Goal: Entertainment & Leisure: Consume media (video, audio)

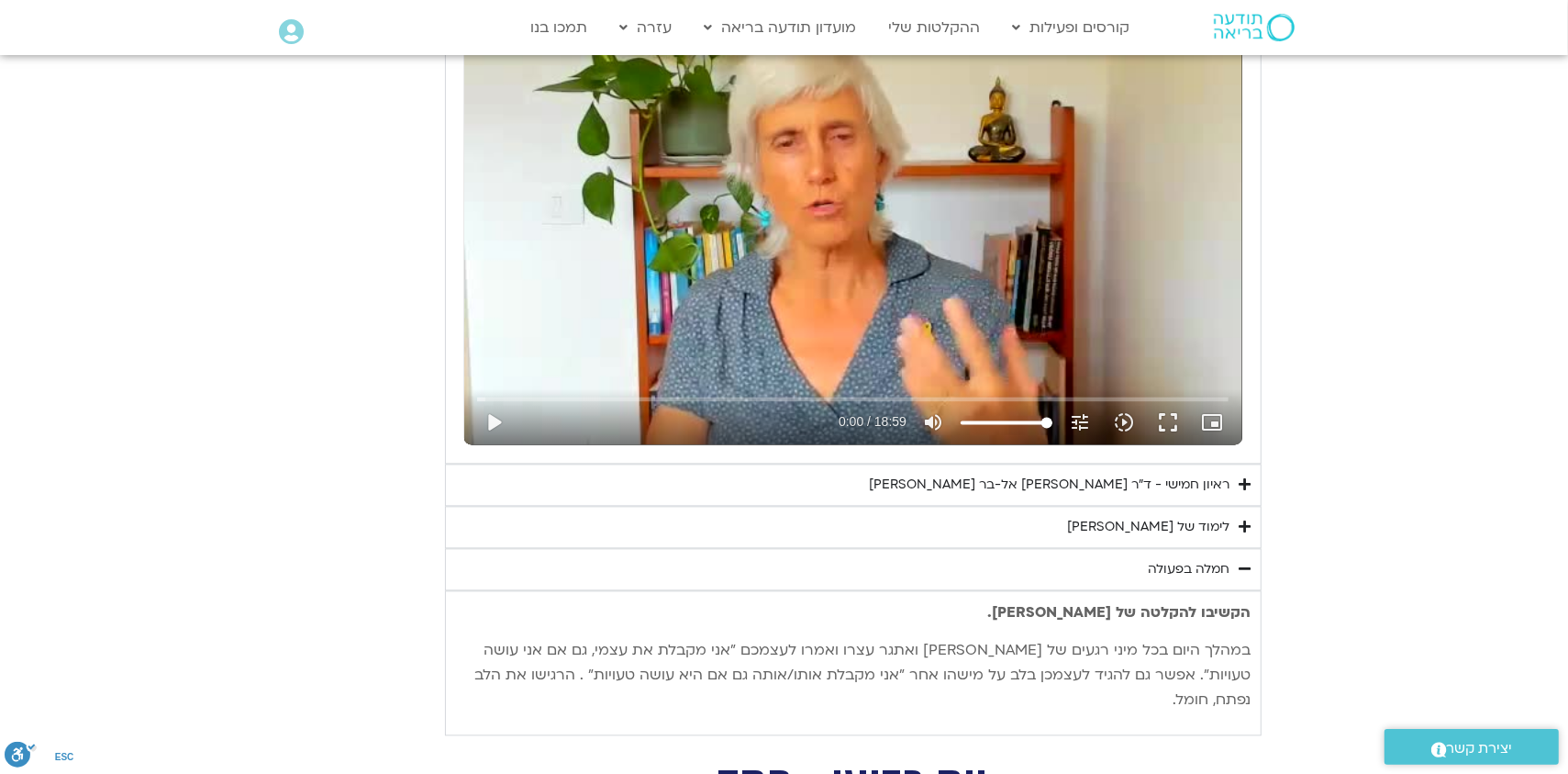
scroll to position [3304, 0]
click at [1107, 484] on div "ראיון חמישי - ד"ר [PERSON_NAME] אל-בר [PERSON_NAME]" at bounding box center [1049, 485] width 361 height 22
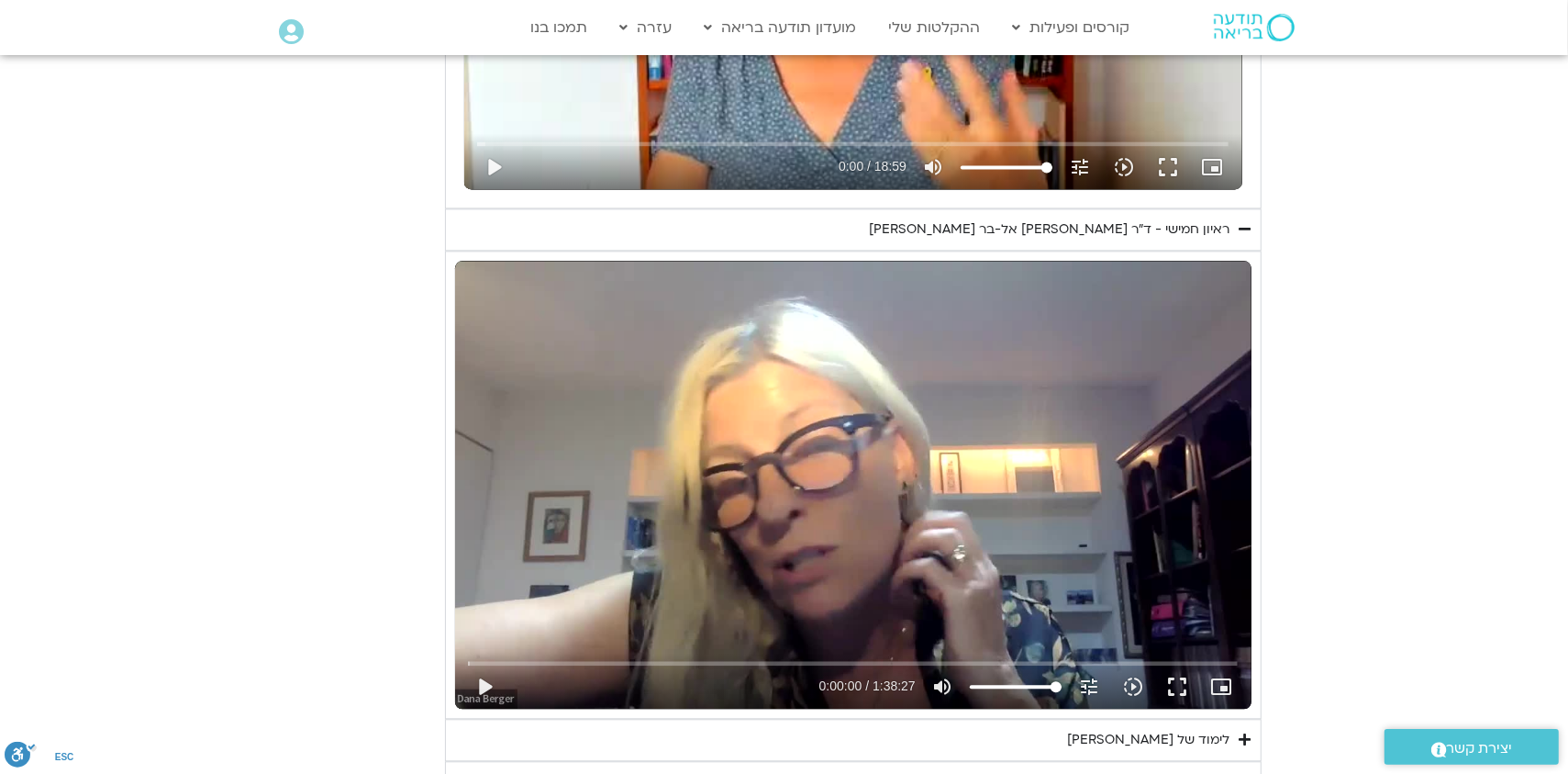
scroll to position [3579, 0]
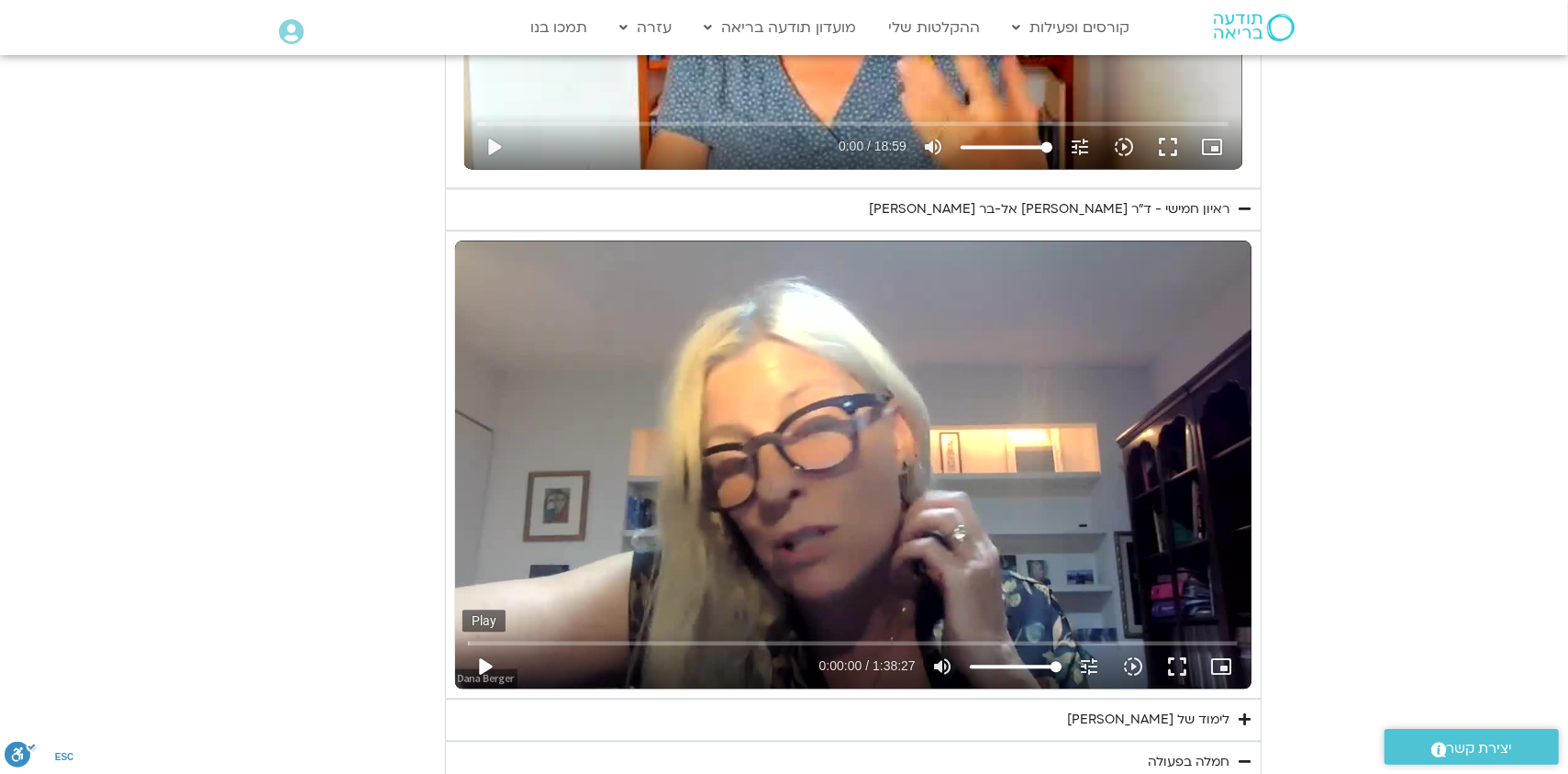
click at [479, 666] on button "play_arrow" at bounding box center [484, 666] width 44 height 44
type input "8.268722"
click at [527, 638] on input "Seek" at bounding box center [853, 643] width 770 height 11
click at [551, 637] on input "Seek" at bounding box center [853, 643] width 770 height 11
click at [571, 641] on input "Seek" at bounding box center [853, 643] width 770 height 11
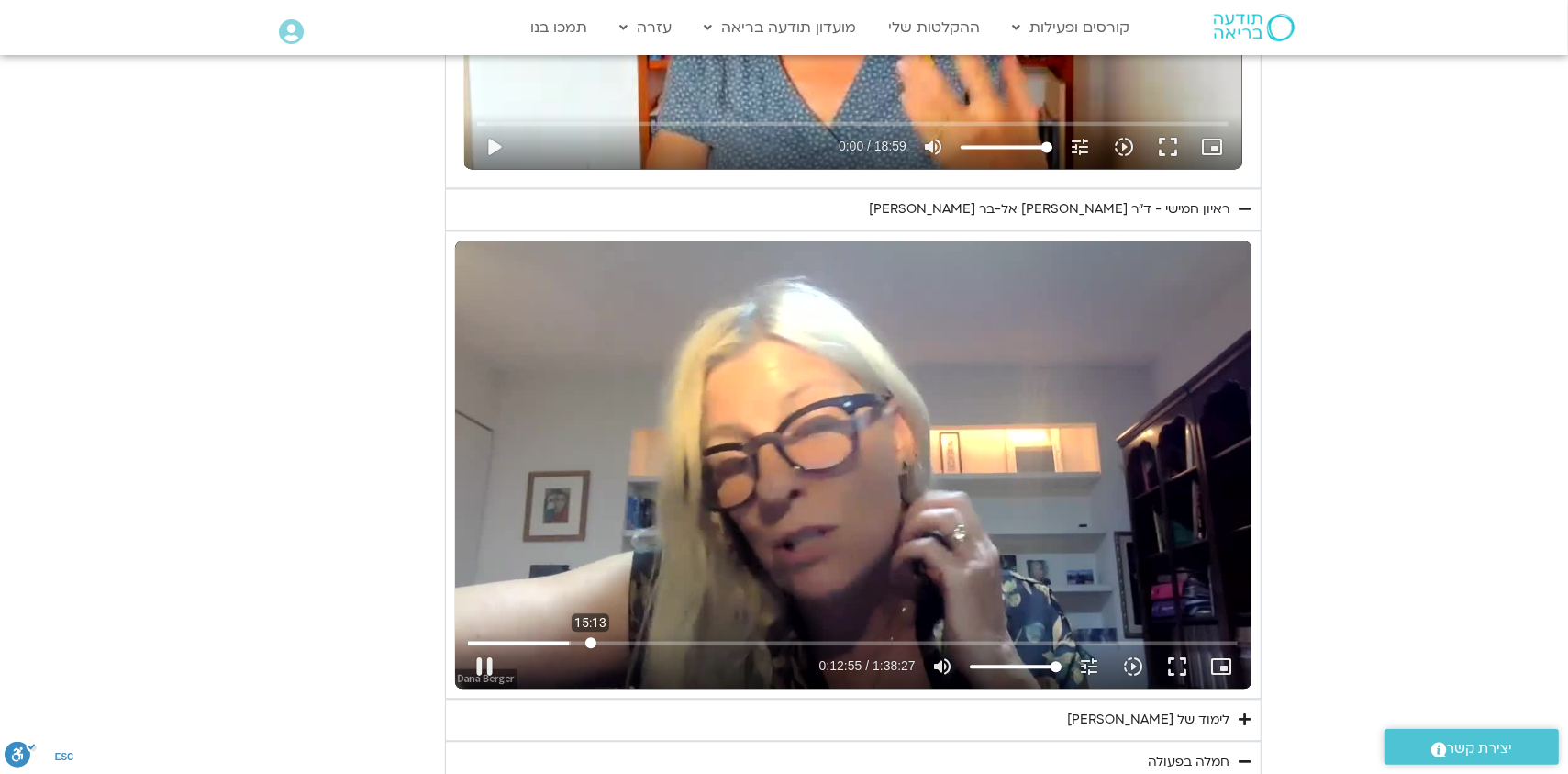
click at [591, 640] on input "Seek" at bounding box center [853, 643] width 770 height 11
click at [487, 663] on button "pause" at bounding box center [484, 666] width 44 height 44
type input "920.264438"
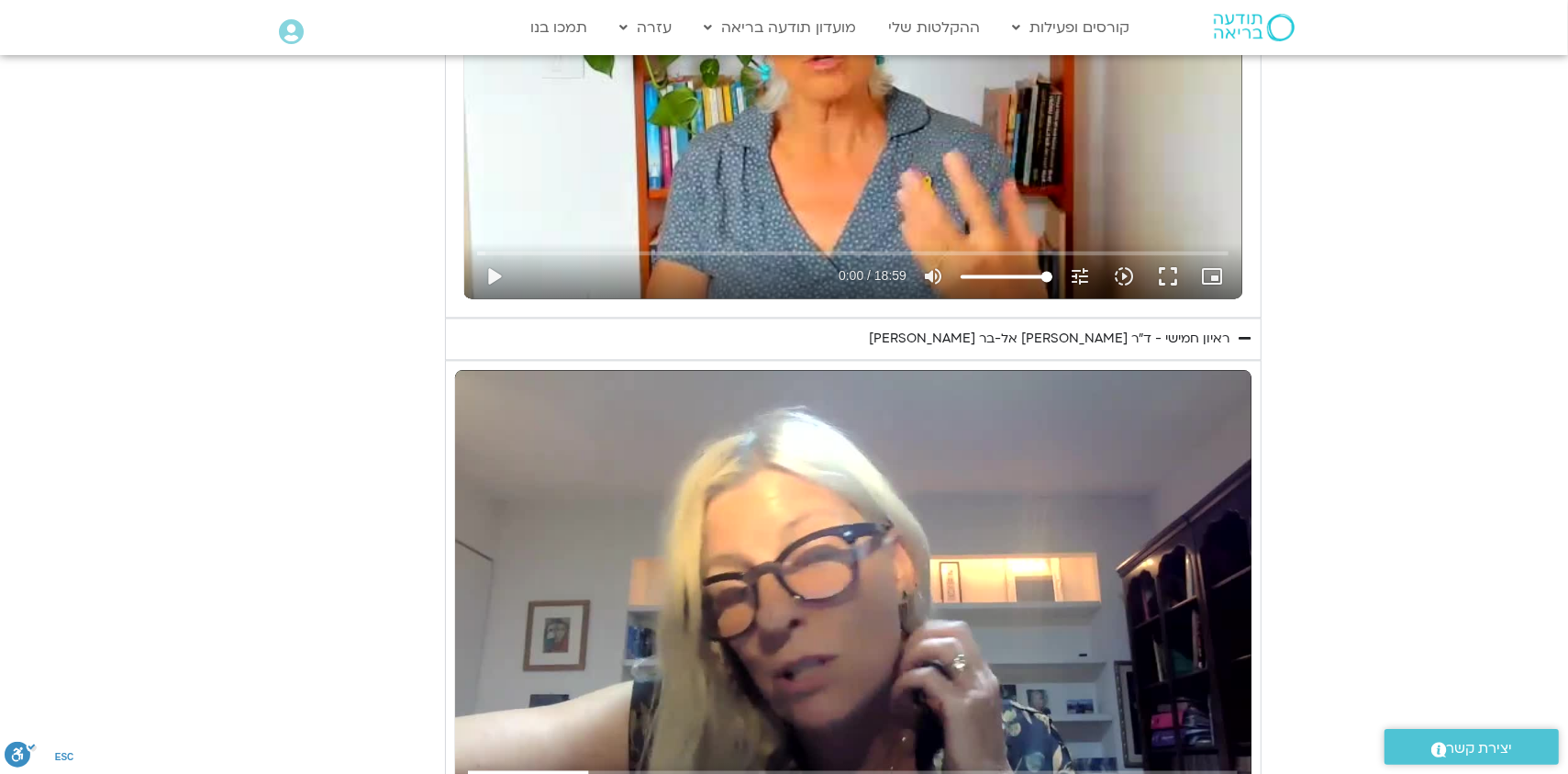
scroll to position [3395, 0]
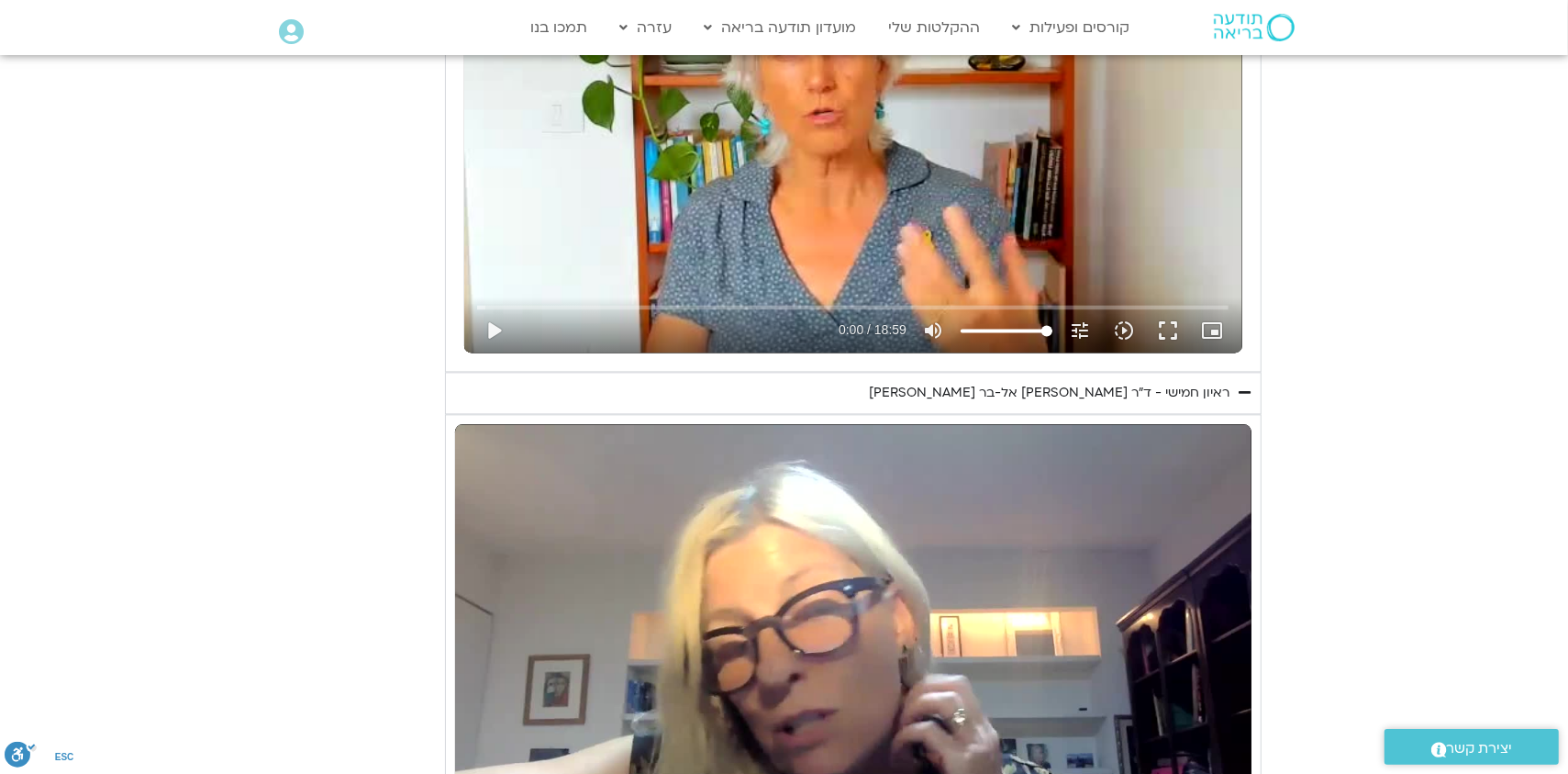
click at [1113, 385] on div "ראיון חמישי - ד"ר [PERSON_NAME] אל-בר [PERSON_NAME]" at bounding box center [1049, 392] width 361 height 22
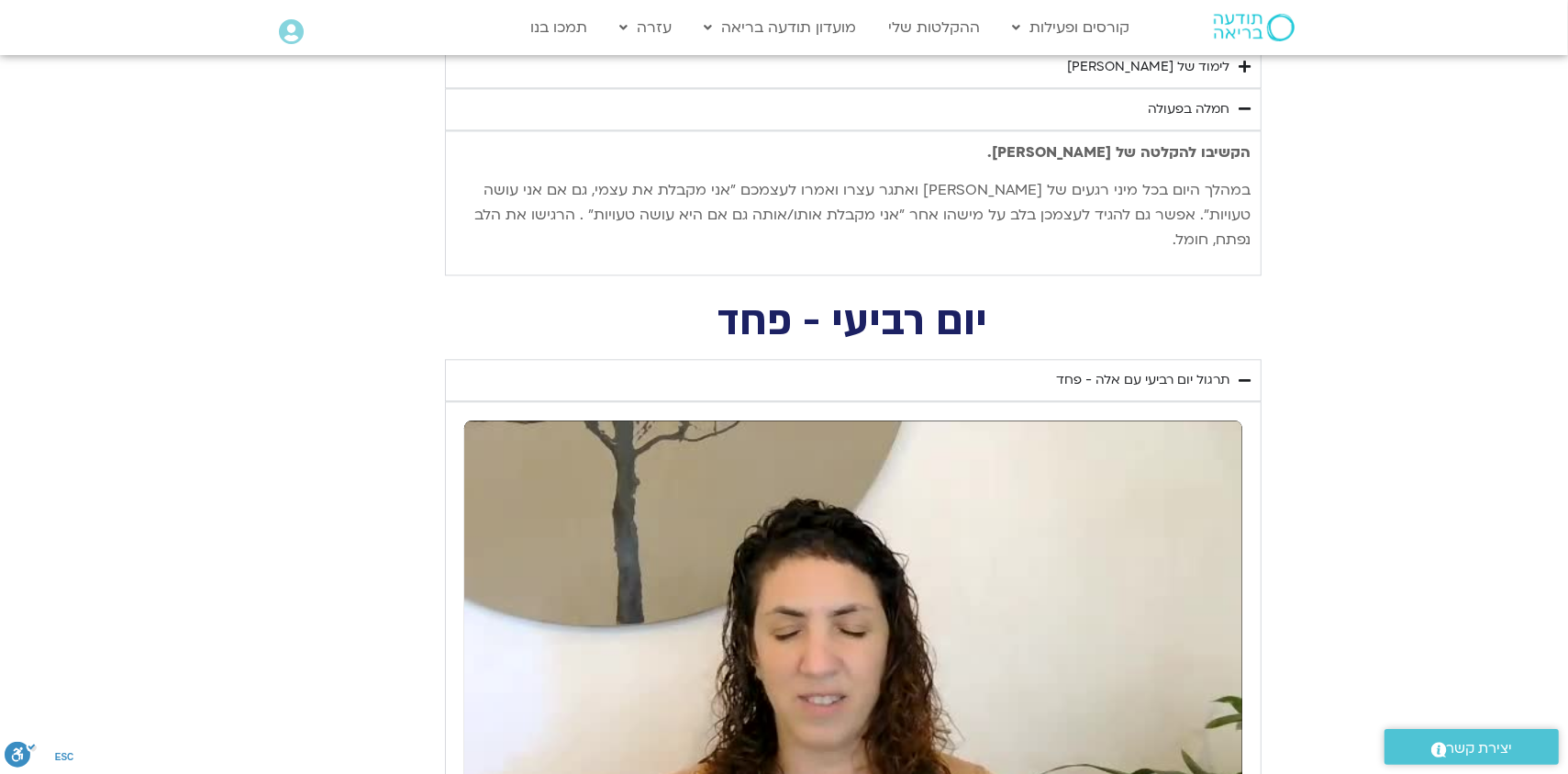
scroll to position [4131, 0]
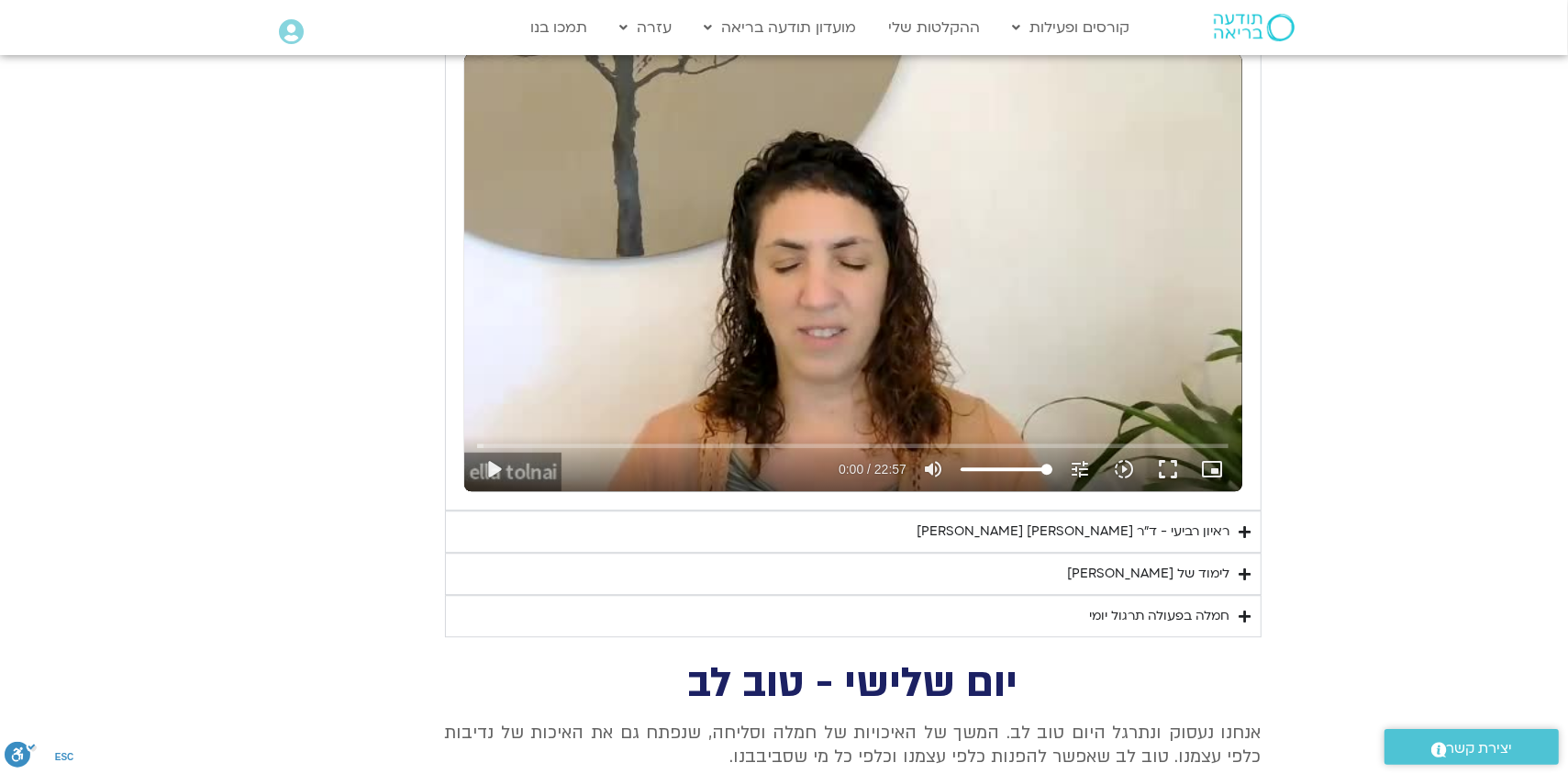
click at [1159, 521] on div "ראיון רביעי - ד"ר [PERSON_NAME] [PERSON_NAME]" at bounding box center [1073, 531] width 313 height 22
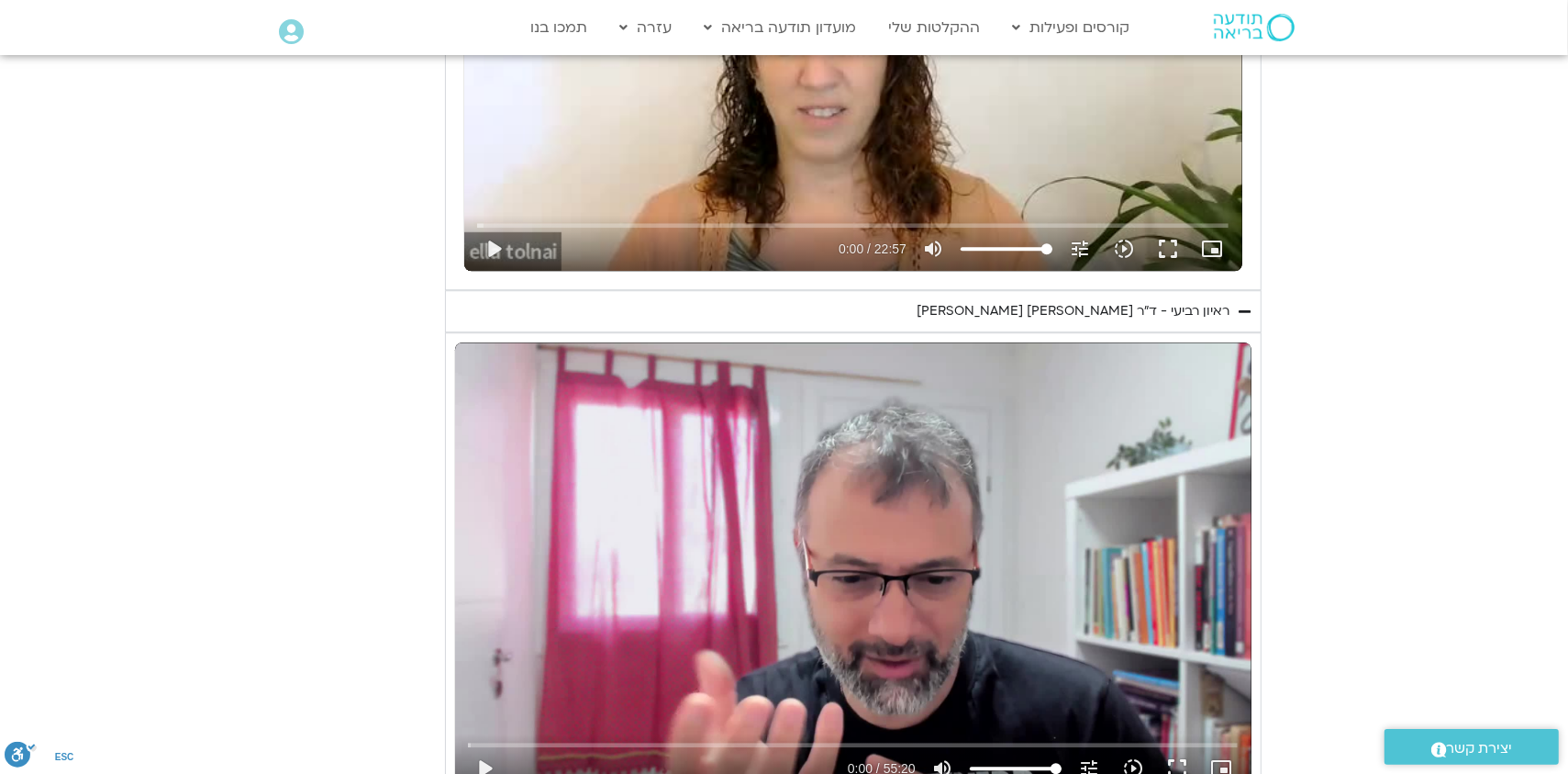
scroll to position [4497, 0]
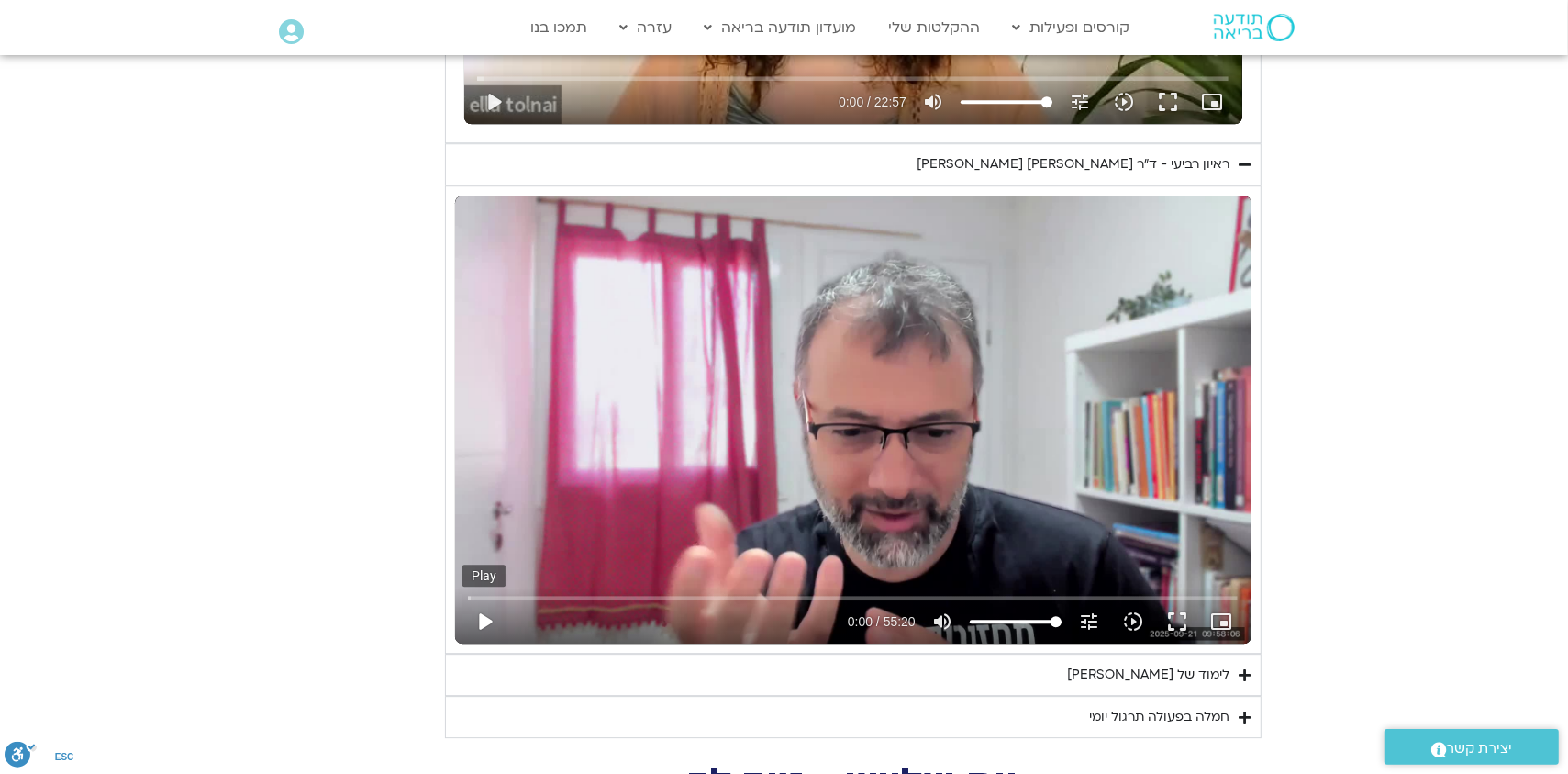
click at [483, 600] on button "play_arrow" at bounding box center [484, 622] width 44 height 44
type input "1.675036"
click at [1128, 610] on icon "slow_motion_video" at bounding box center [1132, 621] width 22 height 22
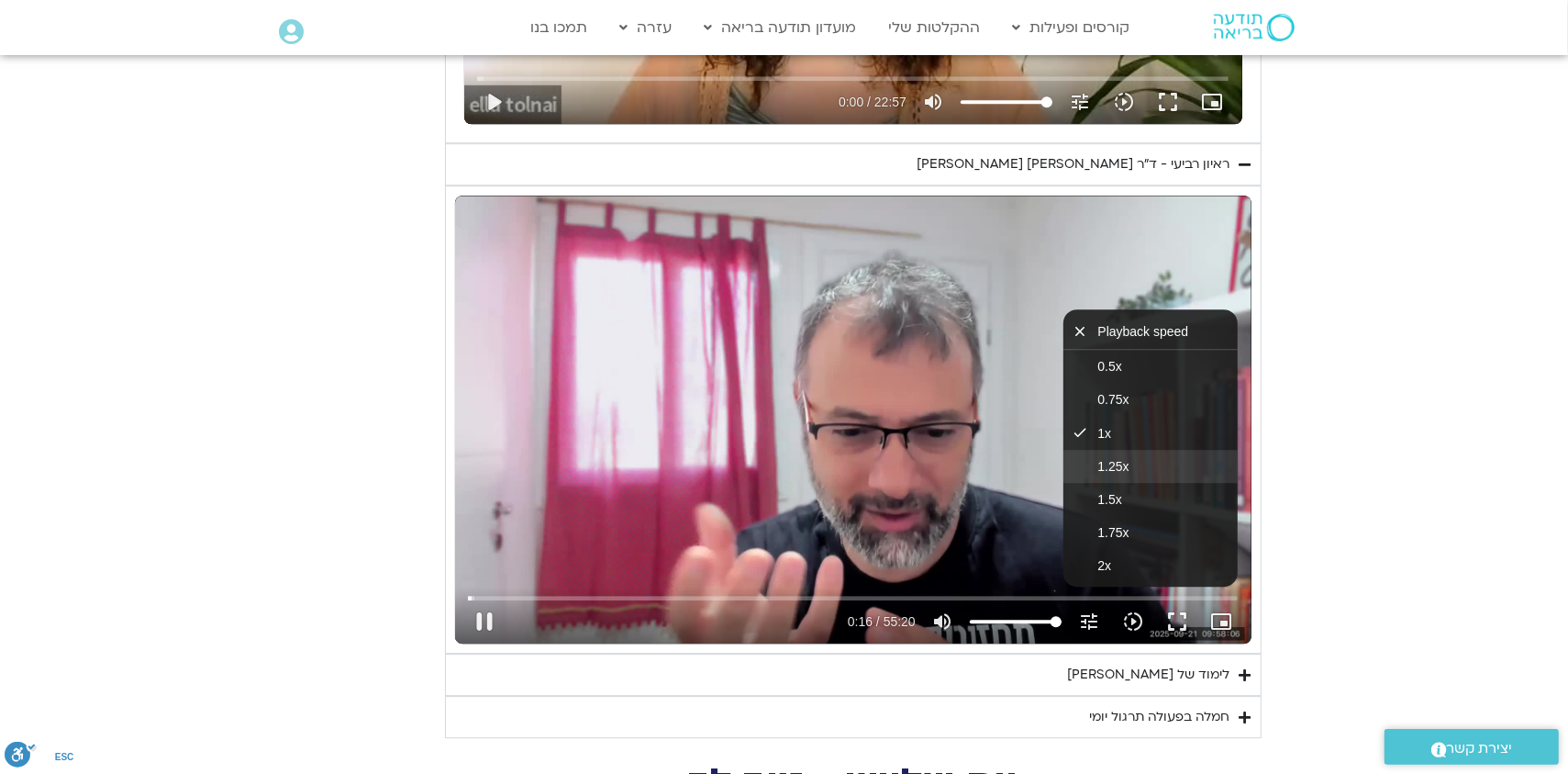
click at [1154, 449] on button "1.25x" at bounding box center [1149, 466] width 174 height 33
click at [938, 433] on div "Skip Ad 24:09 pause 0:20 / 55:20 volume_up Mute tune Resolution Auto 720p slow_…" at bounding box center [853, 419] width 796 height 448
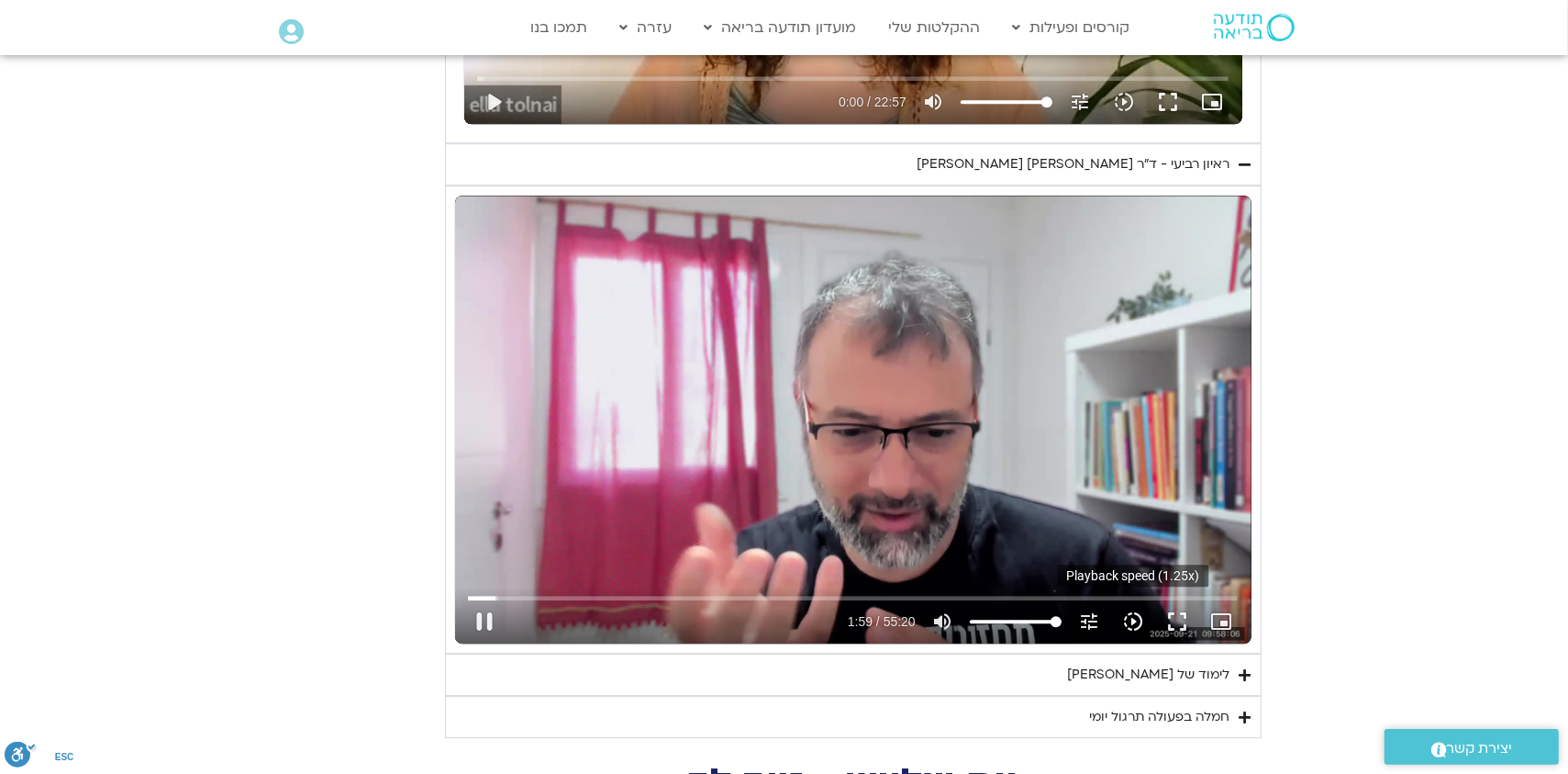
click at [1132, 610] on icon "slow_motion_video" at bounding box center [1132, 621] width 22 height 22
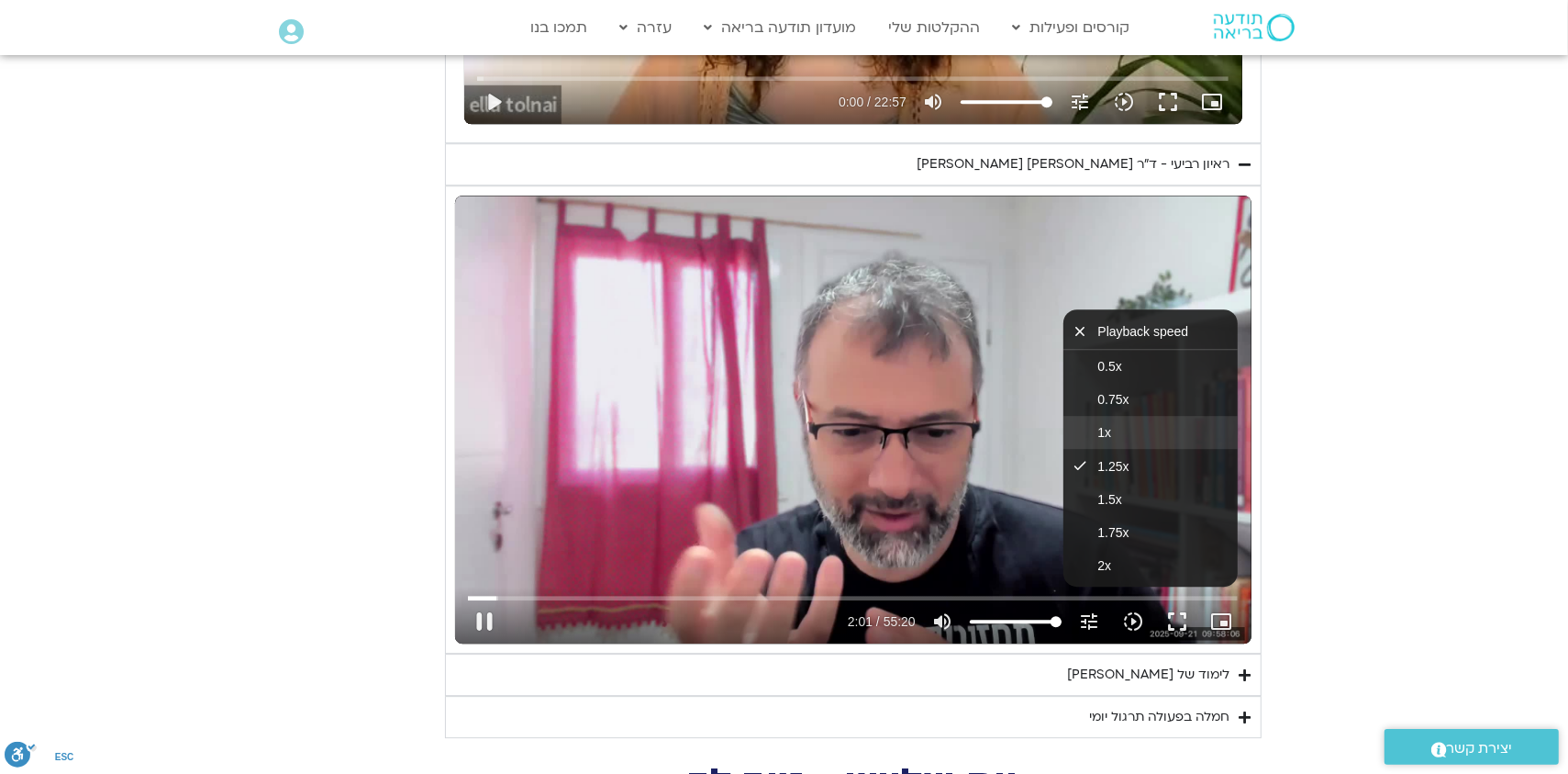
click at [1135, 416] on button "1x" at bounding box center [1149, 432] width 174 height 33
click at [1143, 449] on button "1.25x" at bounding box center [1149, 466] width 174 height 33
click at [1142, 483] on button "1.5x" at bounding box center [1149, 499] width 174 height 33
click at [1138, 549] on button "2x" at bounding box center [1149, 566] width 174 height 33
click at [1155, 448] on button "1.25x" at bounding box center [1149, 465] width 174 height 33
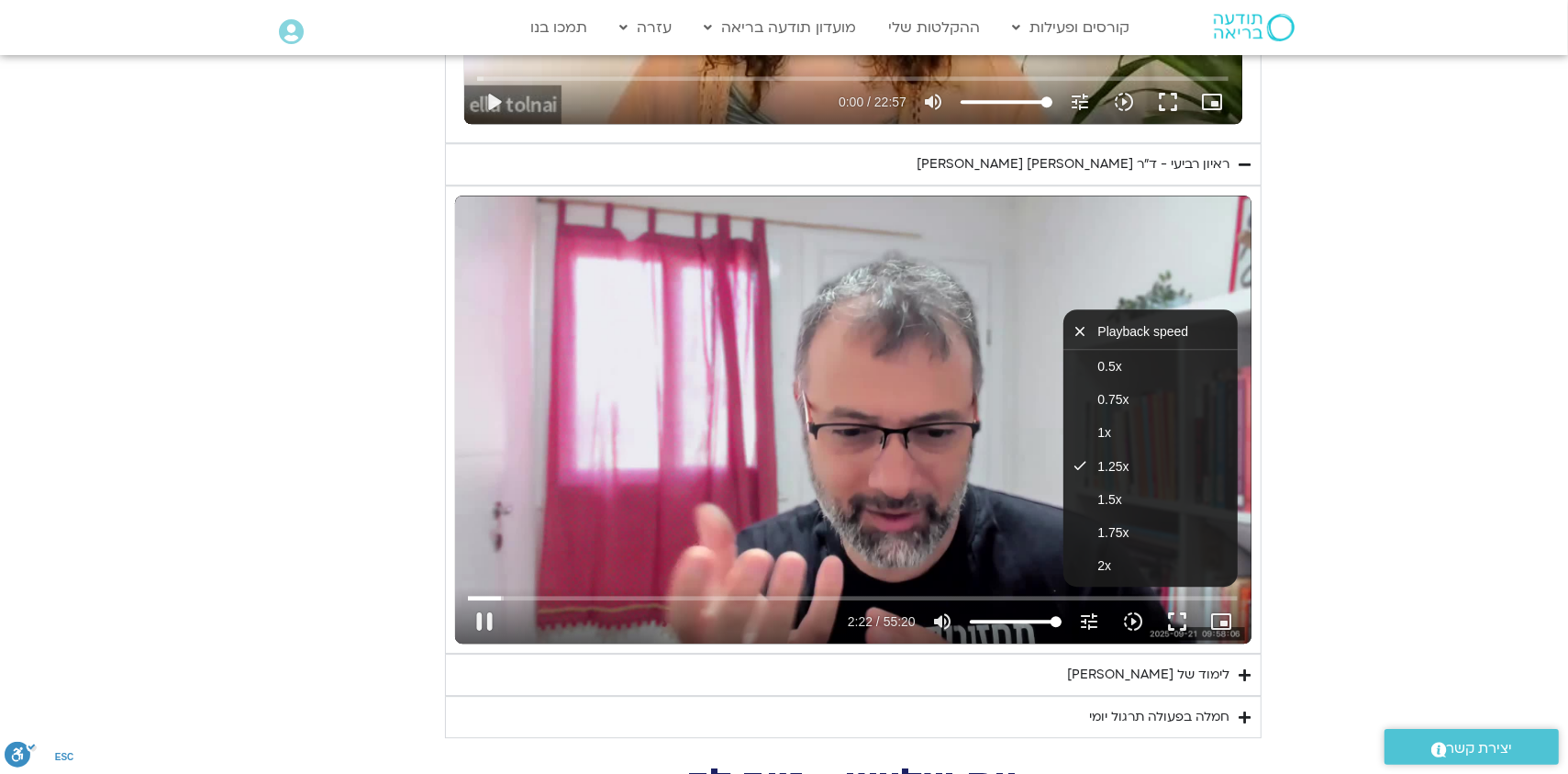
click at [969, 477] on div "Skip Ad 54:04 pause 2:22 / 55:20 volume_up Mute tune Resolution Auto 720p slow_…" at bounding box center [853, 419] width 796 height 448
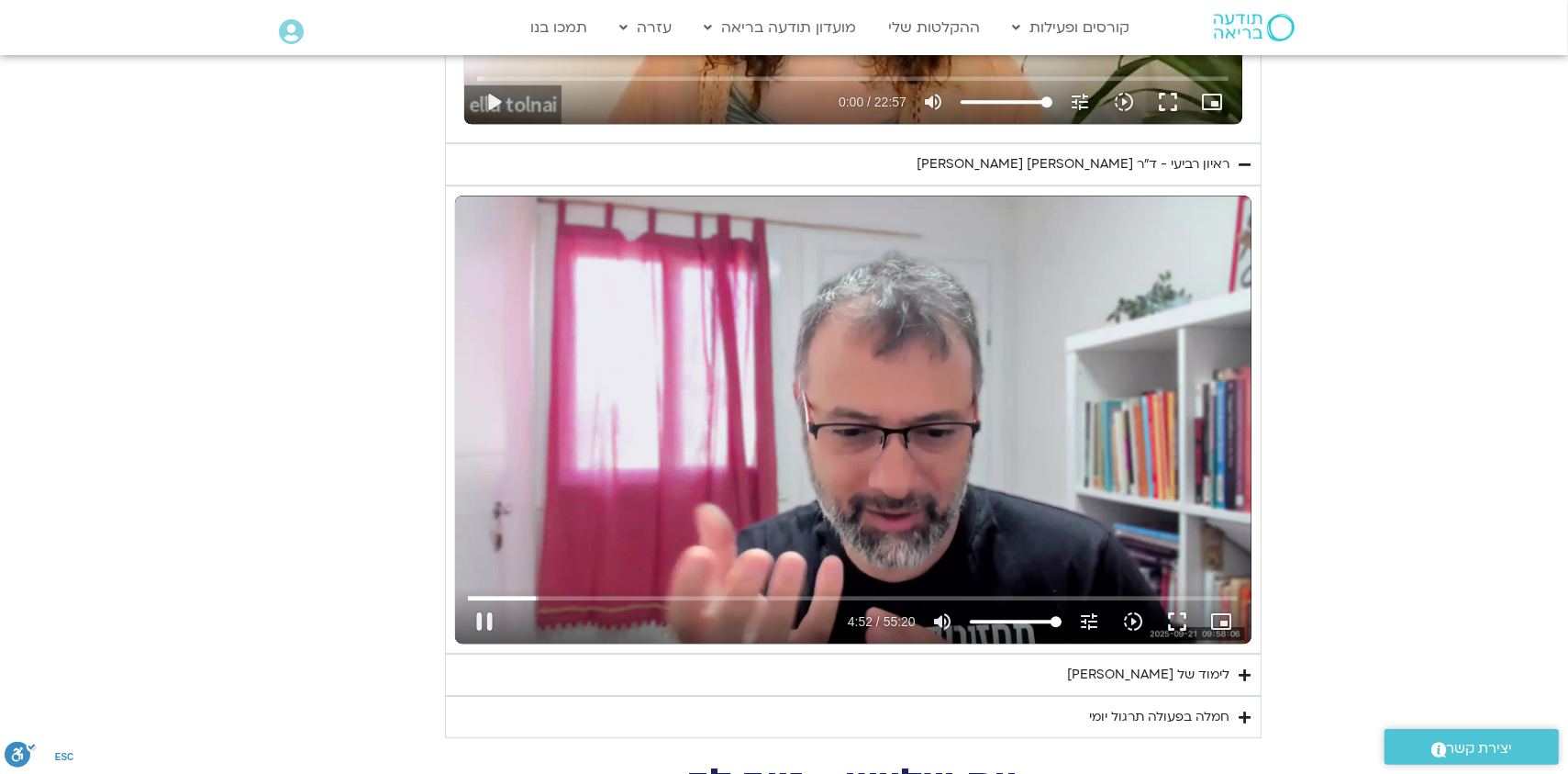
click at [962, 477] on div "Skip Ad 54:04 pause 4:52 / 55:20 volume_up Mute tune Resolution Auto 720p slow_…" at bounding box center [853, 419] width 796 height 448
click at [480, 600] on button "play_arrow" at bounding box center [484, 622] width 44 height 44
click at [484, 600] on button "pause" at bounding box center [484, 622] width 44 height 44
type input "398.34927"
